Goal: Find specific page/section: Find specific page/section

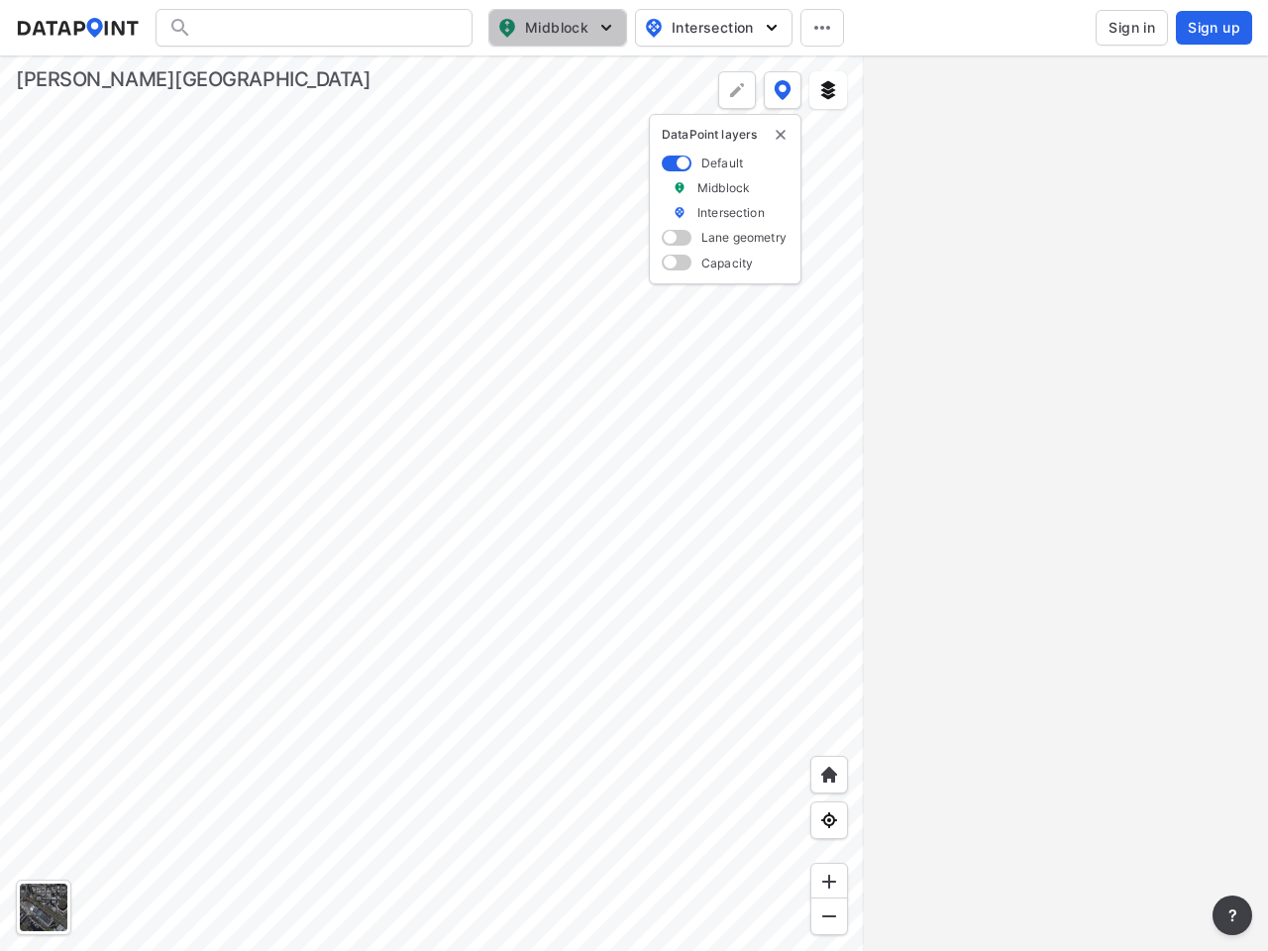
click at [558, 28] on span "Midblock" at bounding box center [555, 28] width 117 height 24
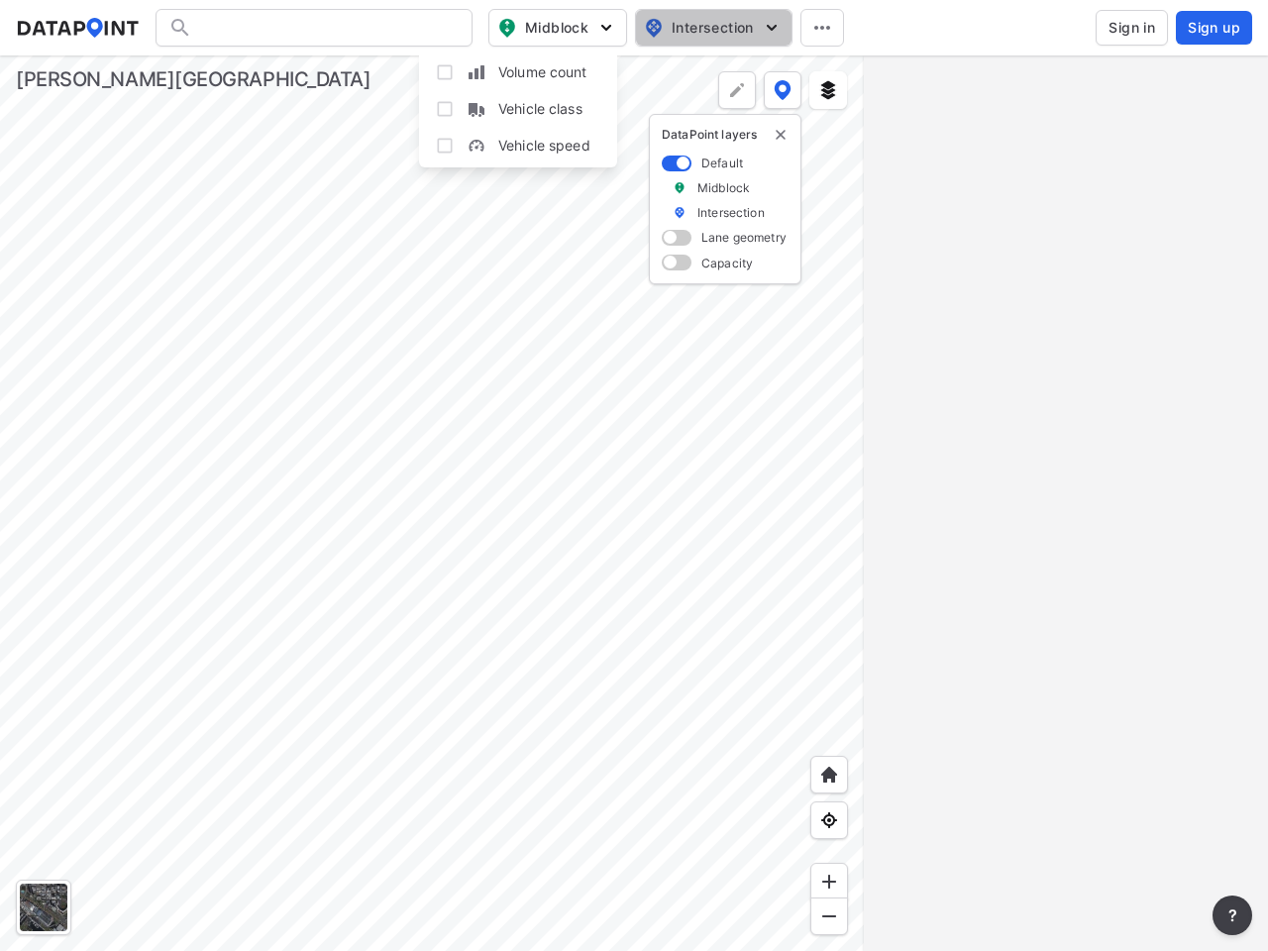
click at [713, 28] on span "Intersection" at bounding box center [712, 28] width 136 height 24
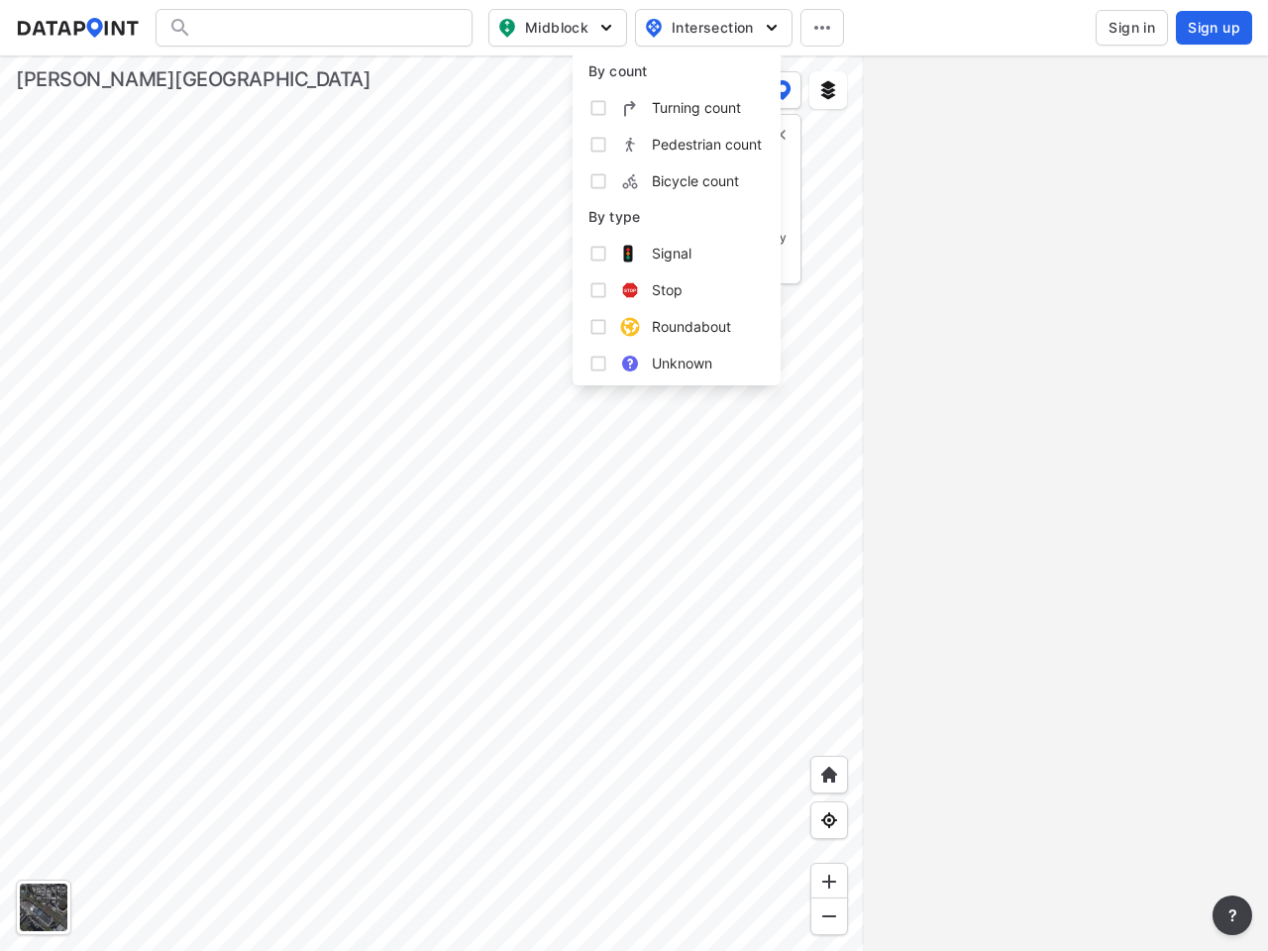
click at [822, 28] on icon at bounding box center [822, 28] width 16 height 4
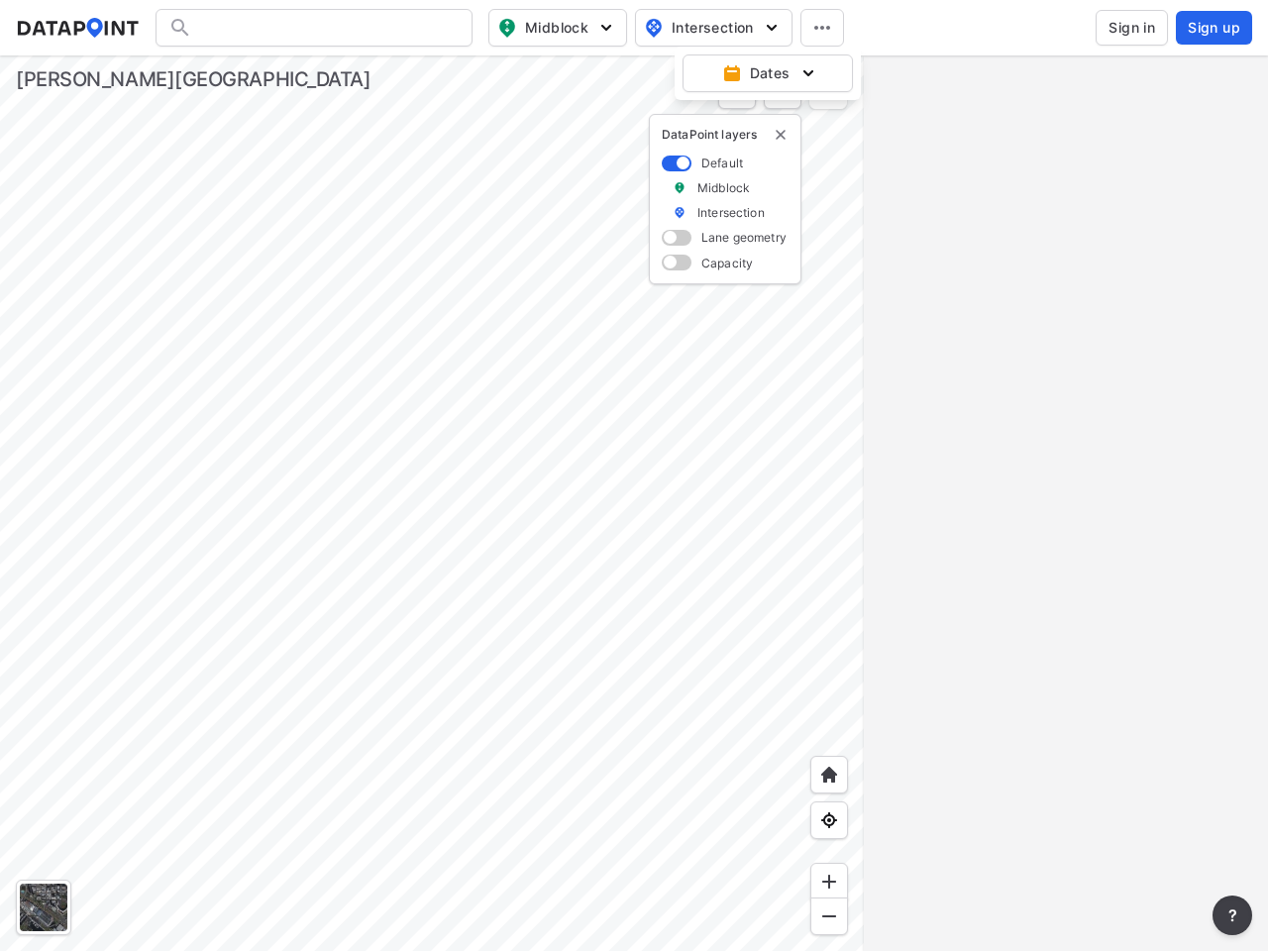
click at [780, 135] on img "delete" at bounding box center [781, 135] width 16 height 16
click at [44, 907] on div at bounding box center [44, 907] width 48 height 48
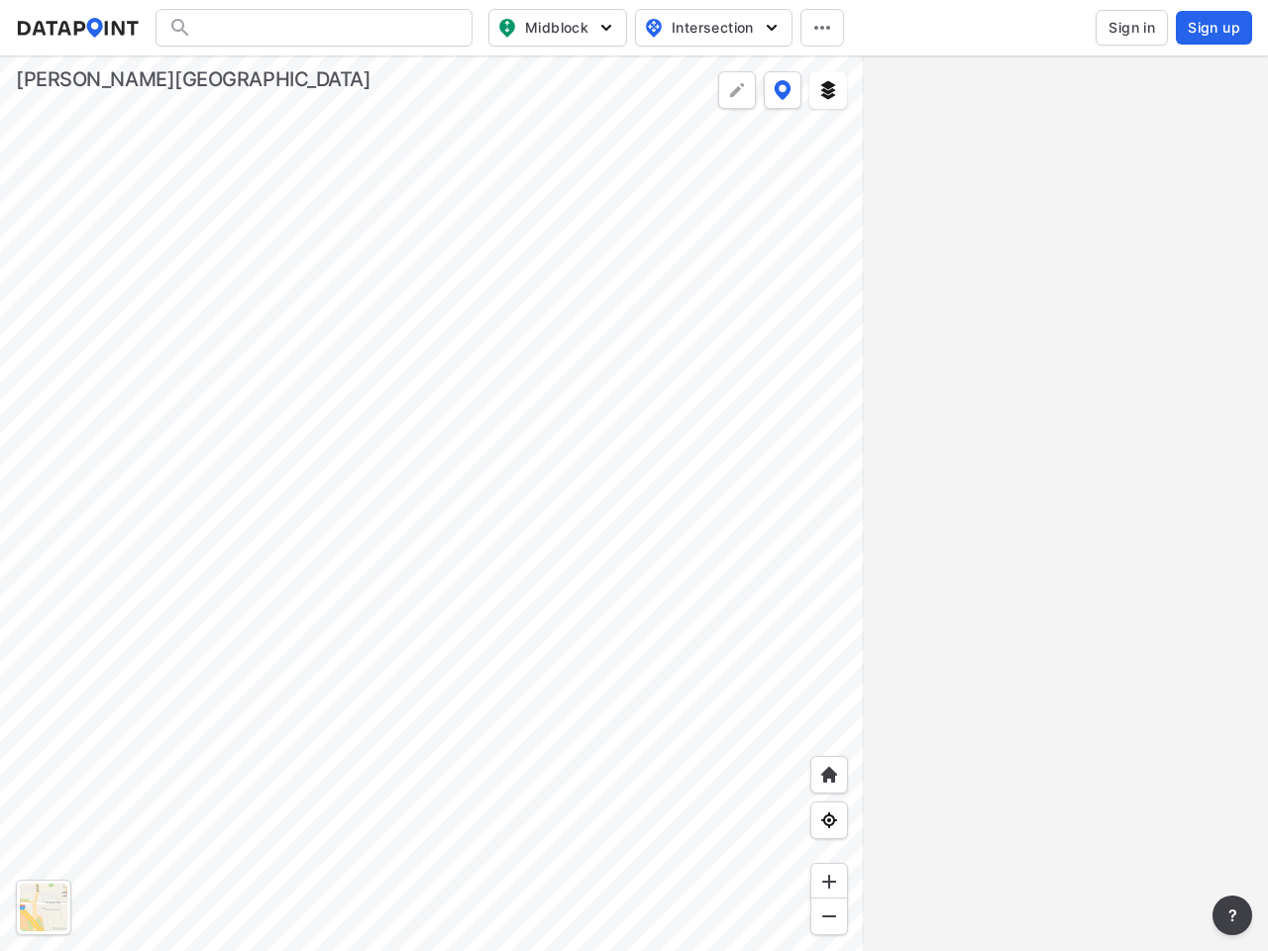
click at [829, 774] on img at bounding box center [829, 775] width 20 height 20
click at [829, 820] on img at bounding box center [829, 820] width 20 height 20
click at [829, 881] on img at bounding box center [829, 882] width 20 height 20
click at [829, 916] on img at bounding box center [829, 916] width 20 height 20
click at [737, 90] on img at bounding box center [737, 90] width 20 height 20
